Goal: Task Accomplishment & Management: Manage account settings

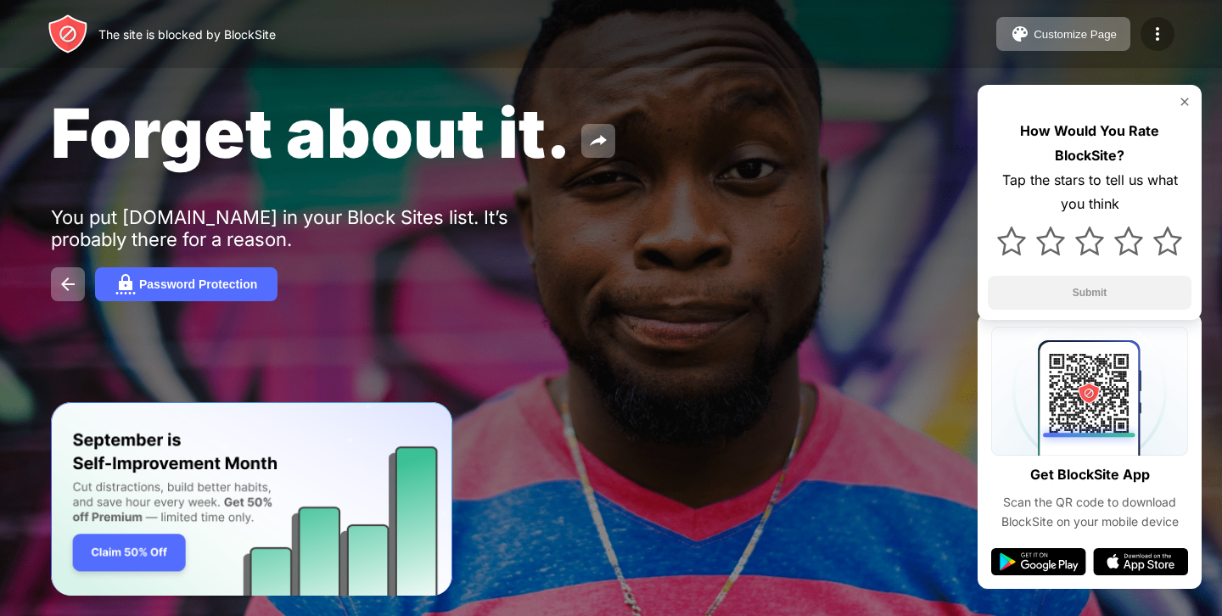
click at [1160, 28] on img at bounding box center [1157, 34] width 20 height 20
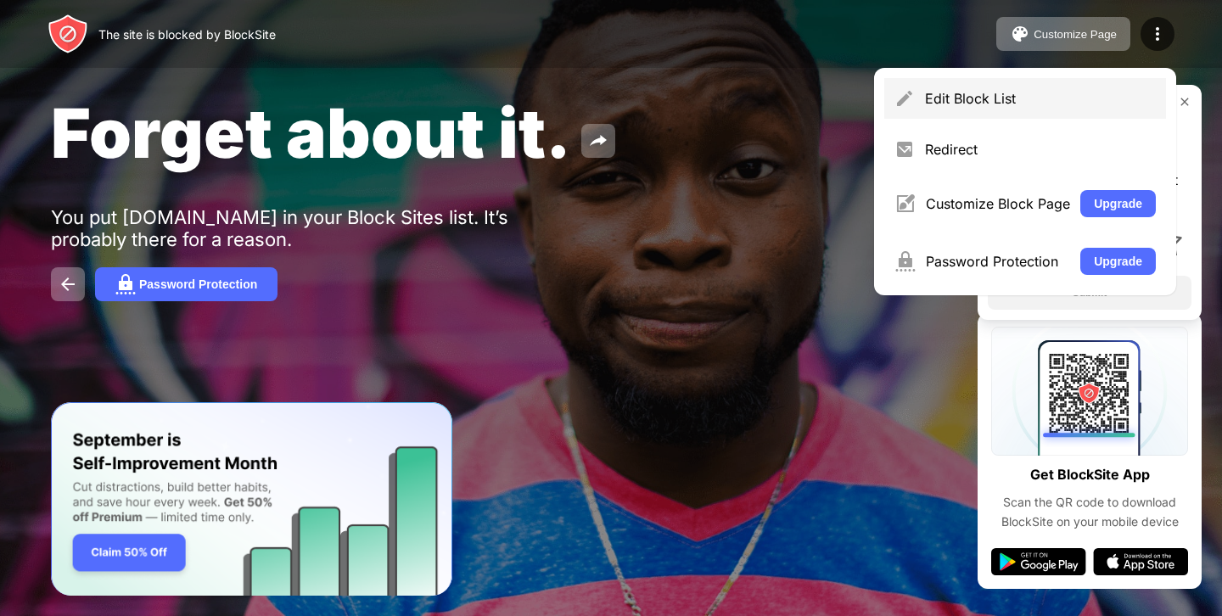
click at [955, 95] on div "Edit Block List" at bounding box center [1040, 98] width 231 height 17
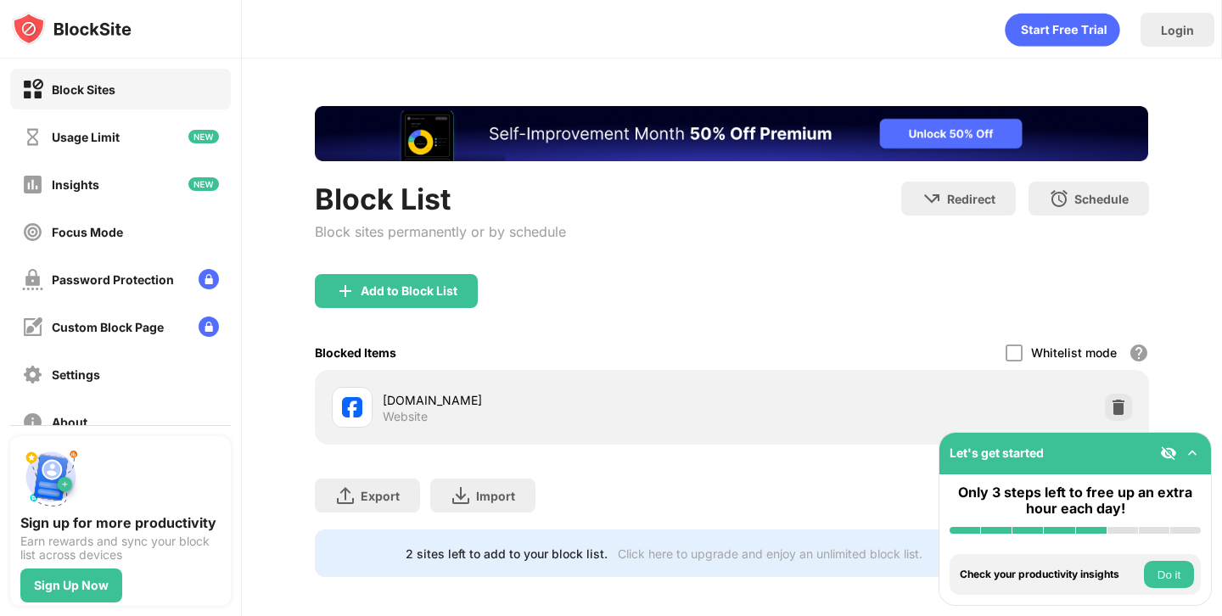
click at [1198, 450] on img at bounding box center [1192, 453] width 17 height 17
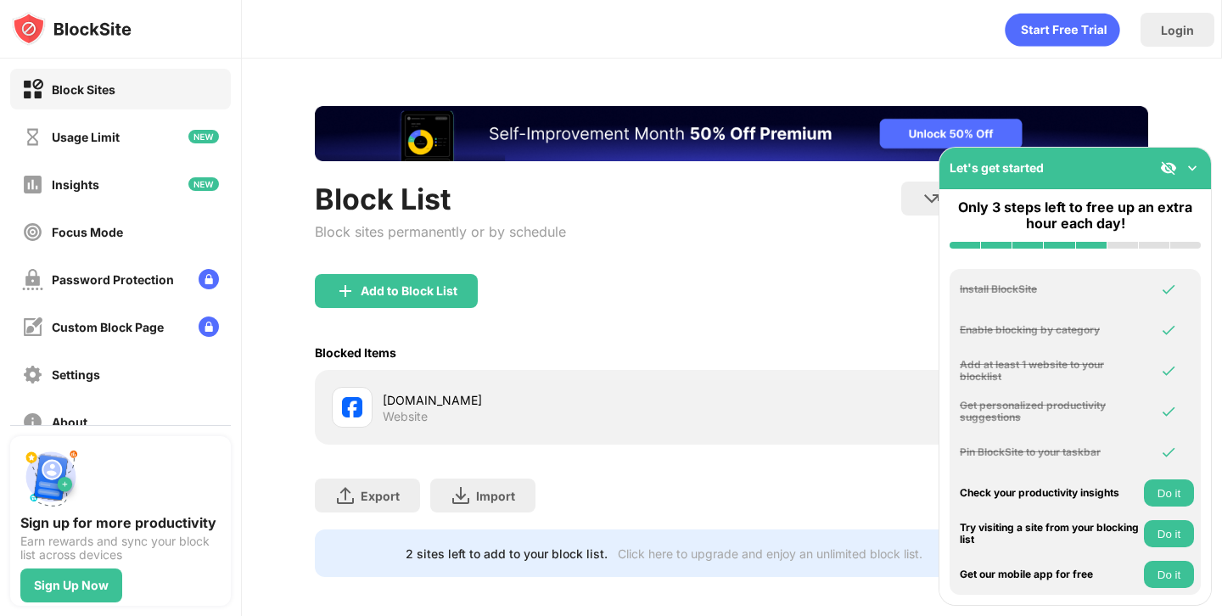
click at [1191, 166] on img at bounding box center [1192, 168] width 17 height 17
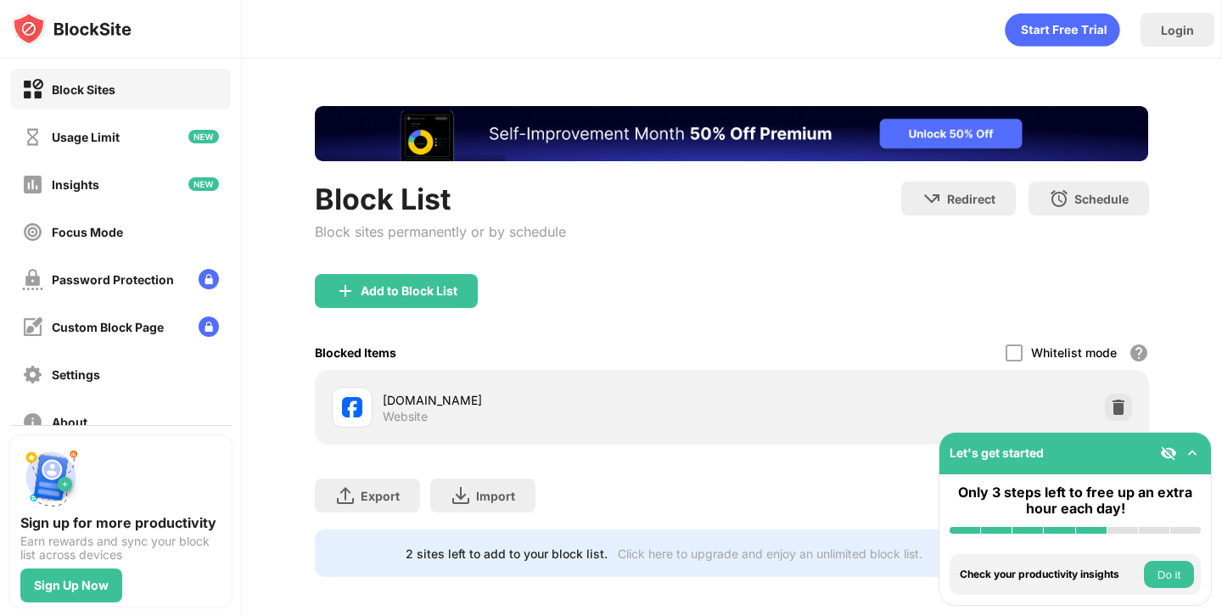
scroll to position [8, 0]
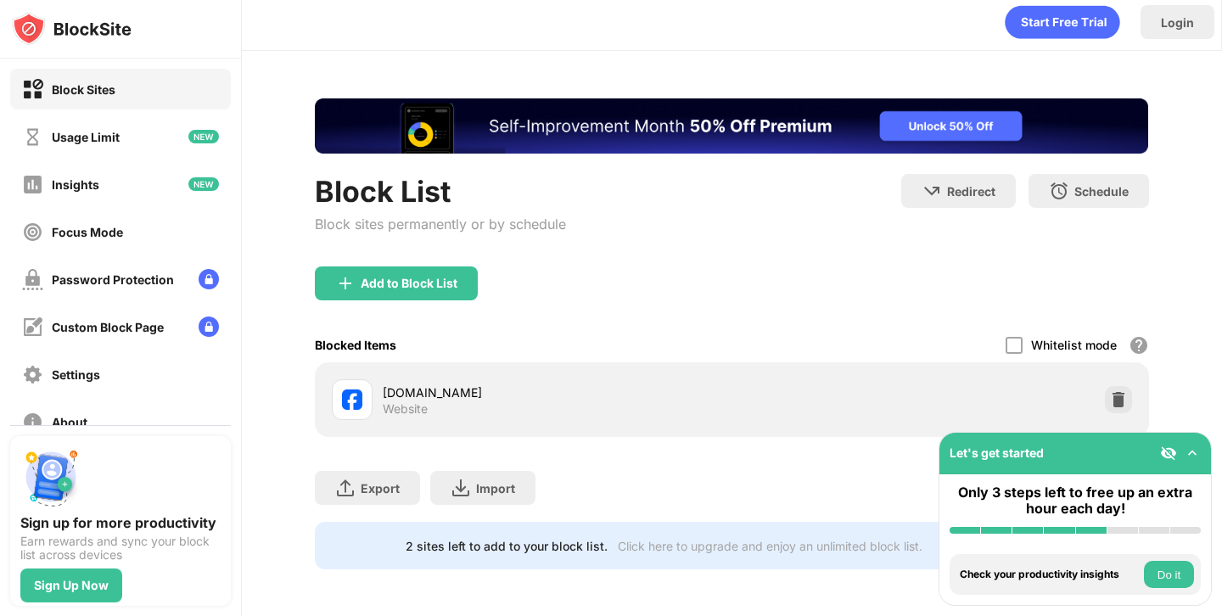
click at [1137, 399] on div "facebook.com Website" at bounding box center [731, 399] width 813 height 54
click at [1122, 399] on img at bounding box center [1118, 399] width 17 height 17
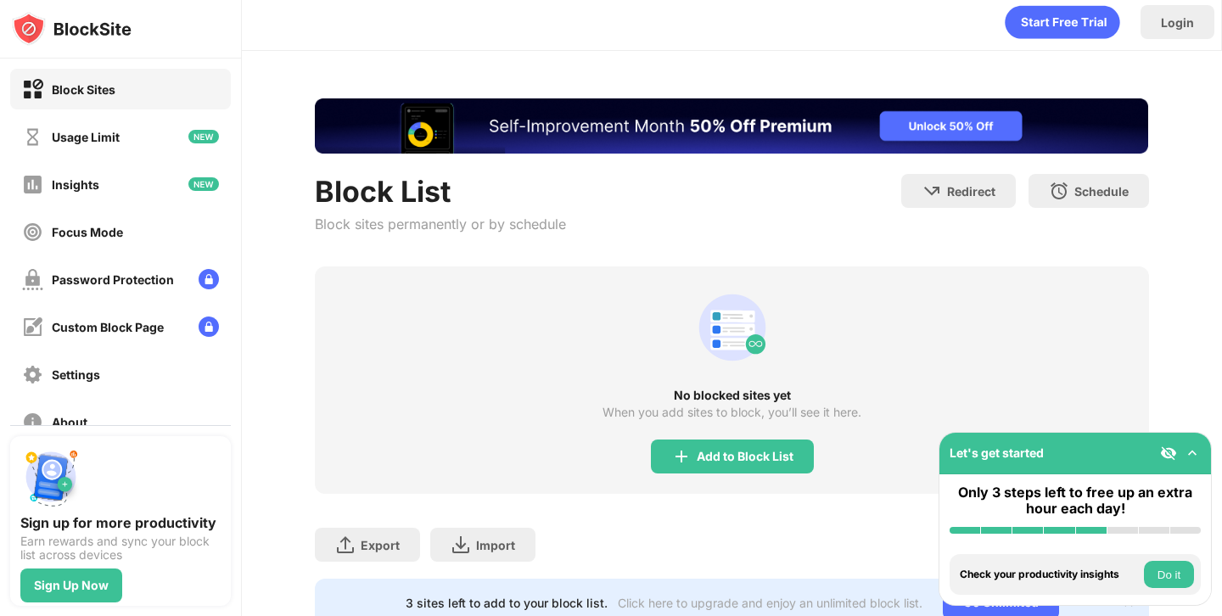
scroll to position [0, 0]
